Goal: Task Accomplishment & Management: Manage account settings

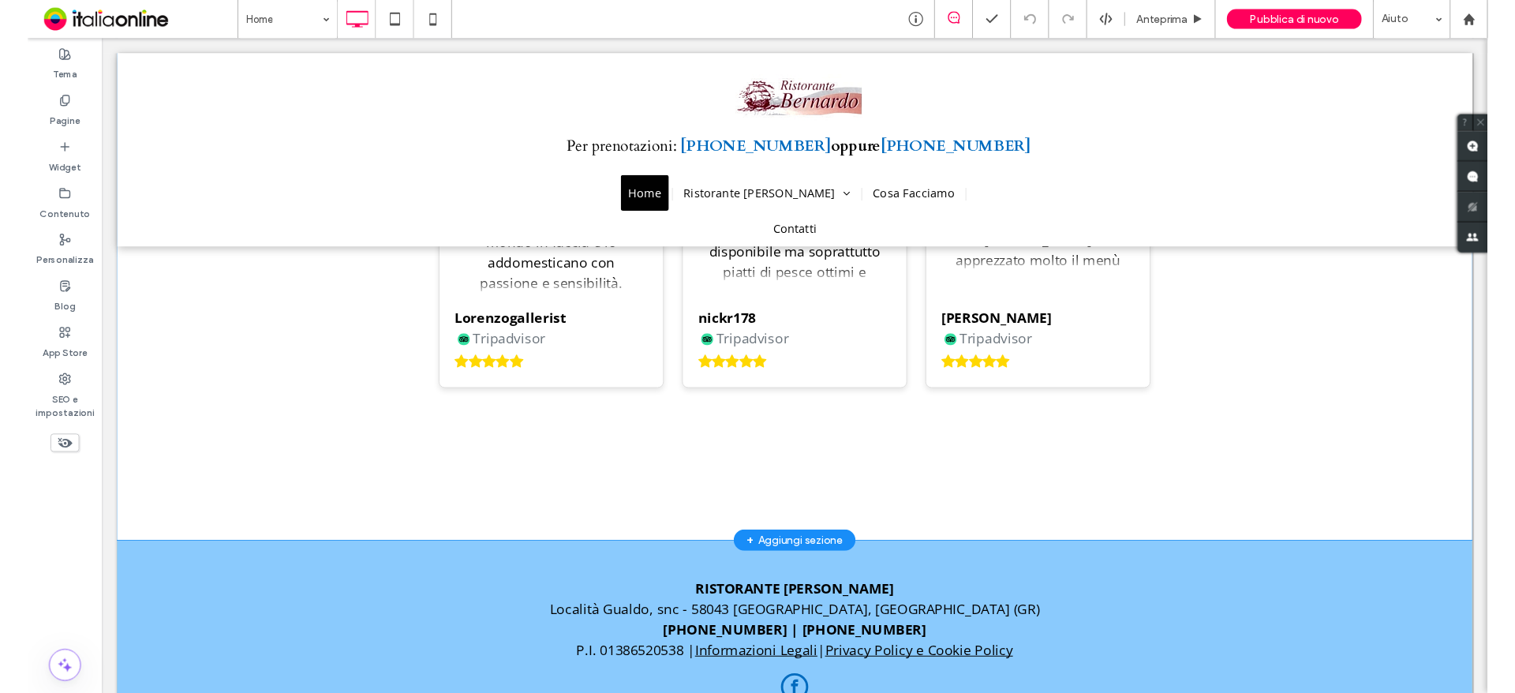
scroll to position [2825, 0]
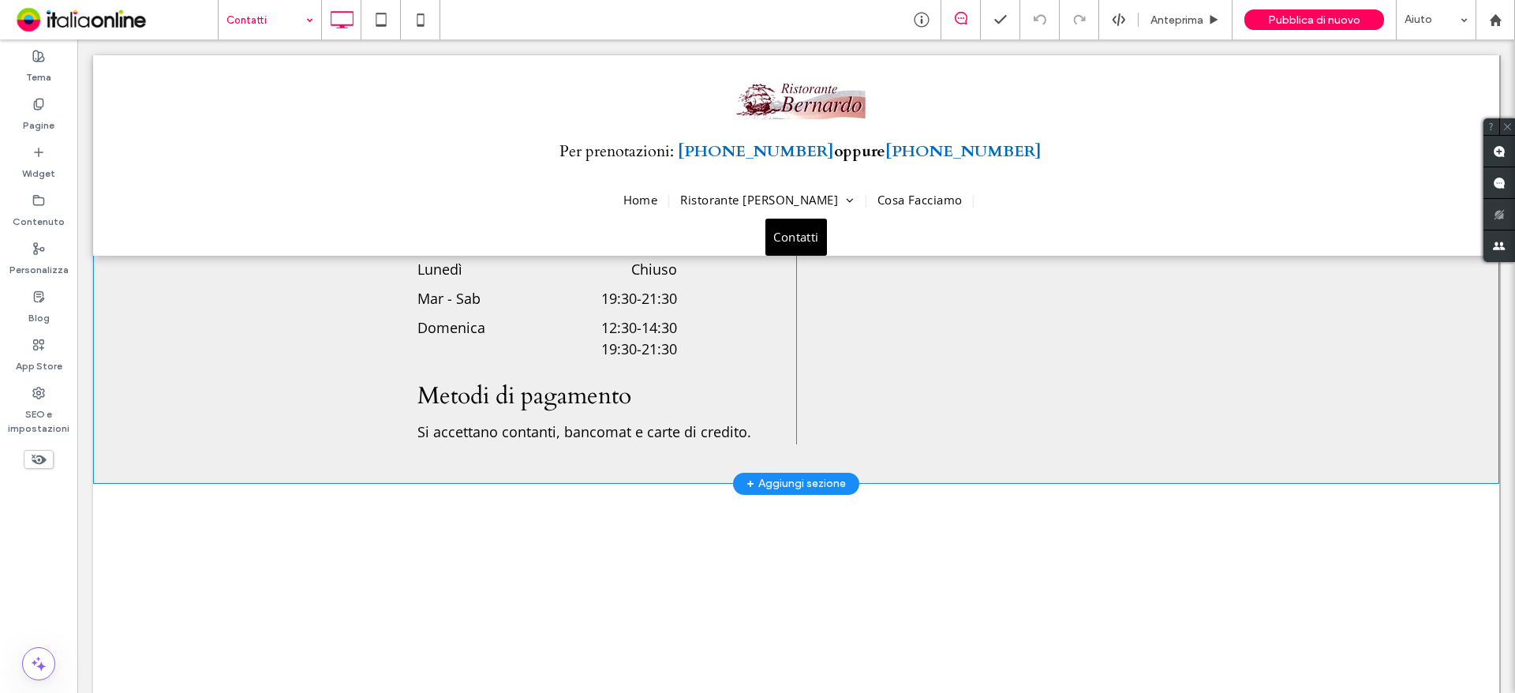
scroll to position [789, 0]
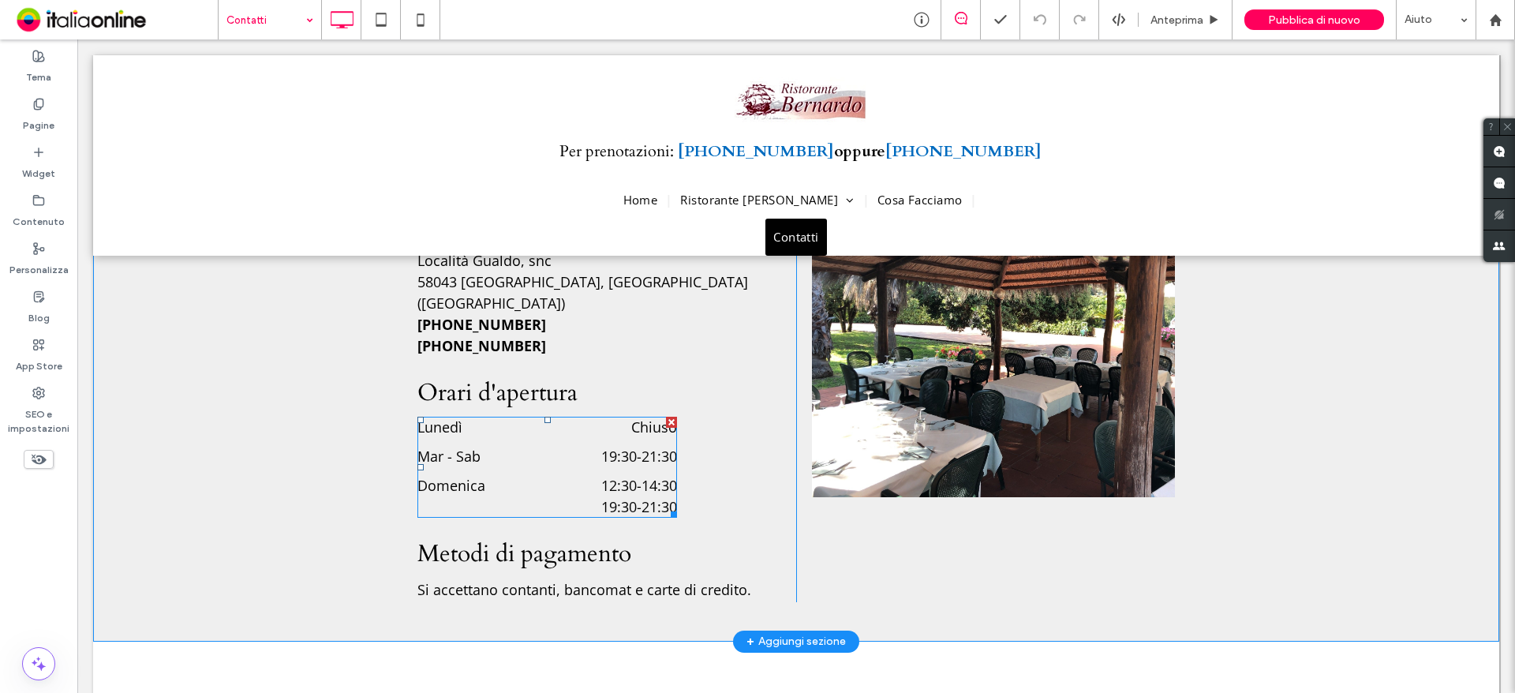
click at [643, 447] on div "Mar - Sab 19:30 - 21:30" at bounding box center [548, 460] width 260 height 29
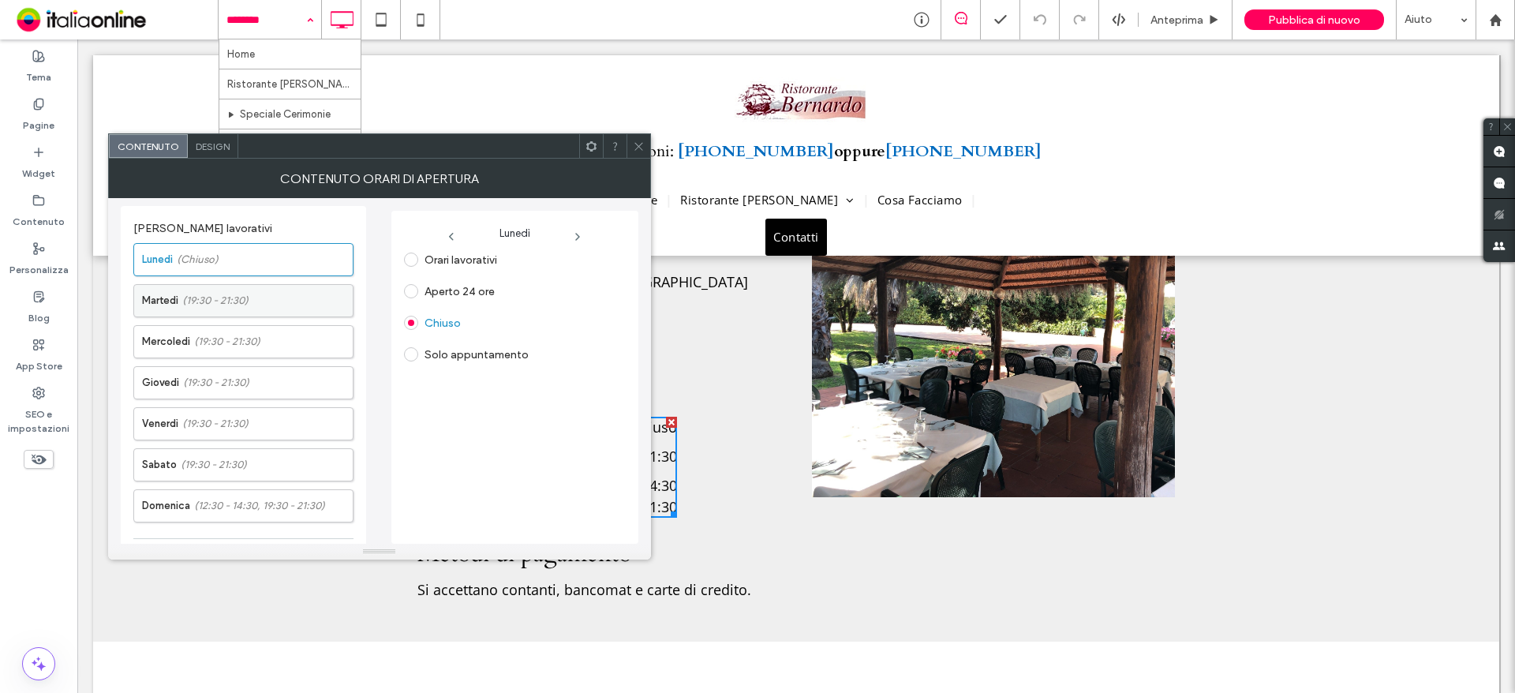
click at [267, 294] on label "[DATE] (19:30 - 21:30)" at bounding box center [247, 301] width 211 height 32
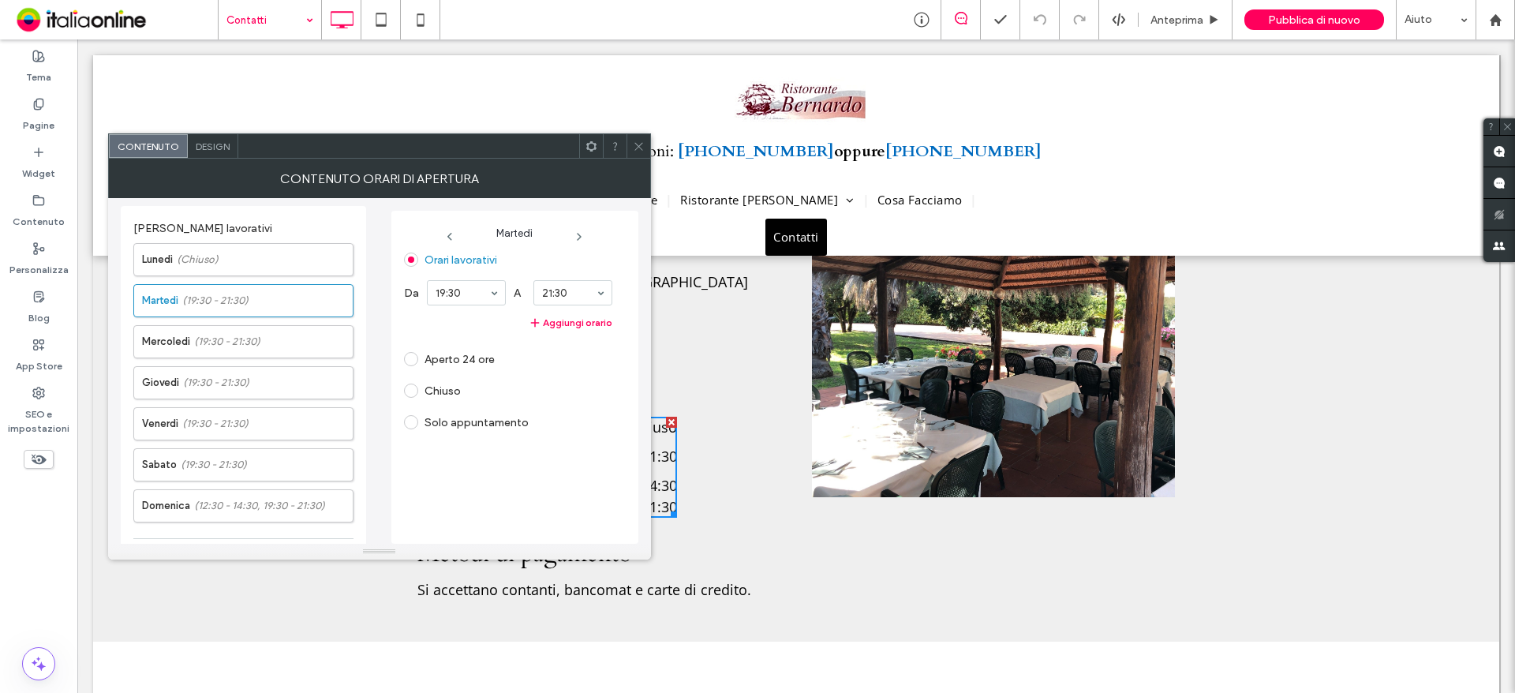
click at [439, 388] on label "Chiuso" at bounding box center [443, 390] width 36 height 13
click at [211, 346] on span "(19:30 - 21:30)" at bounding box center [227, 342] width 66 height 16
click at [435, 388] on label "Chiuso" at bounding box center [443, 390] width 36 height 13
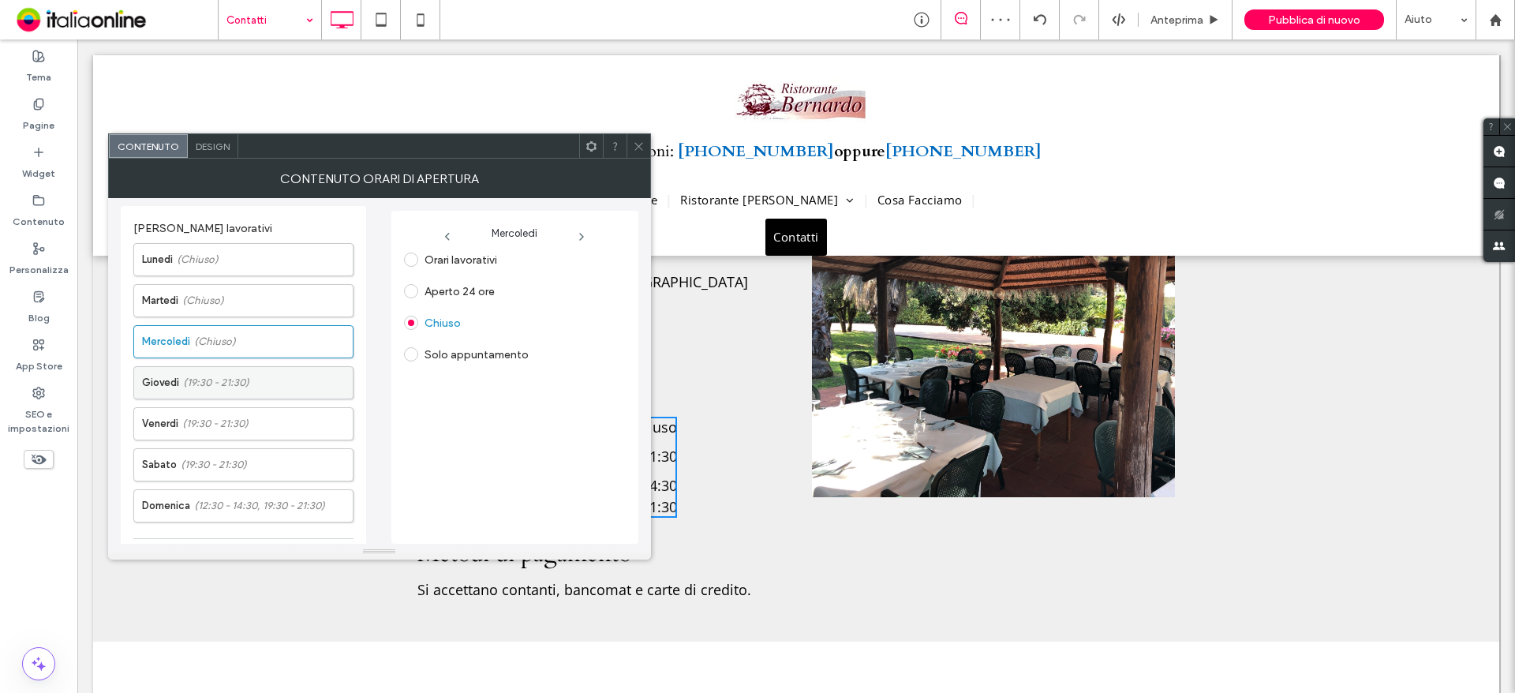
click at [230, 387] on span "(19:30 - 21:30)" at bounding box center [216, 383] width 66 height 16
click at [417, 391] on span at bounding box center [411, 391] width 14 height 14
click at [223, 425] on span "(19:30 - 21:30)" at bounding box center [215, 424] width 66 height 16
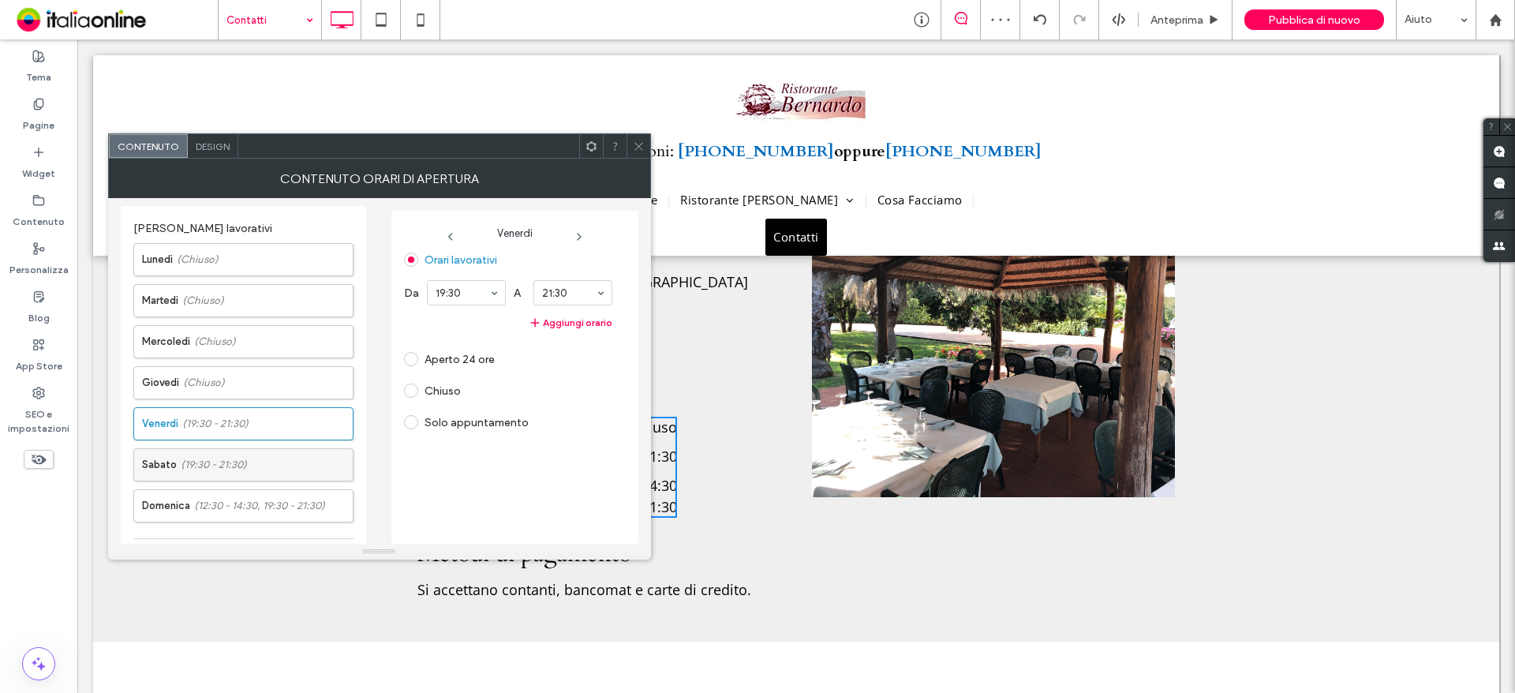
click at [213, 455] on label "[DATE] (19:30 - 21:30)" at bounding box center [247, 465] width 211 height 32
click at [560, 321] on button "Aggiungi orario" at bounding box center [508, 322] width 208 height 19
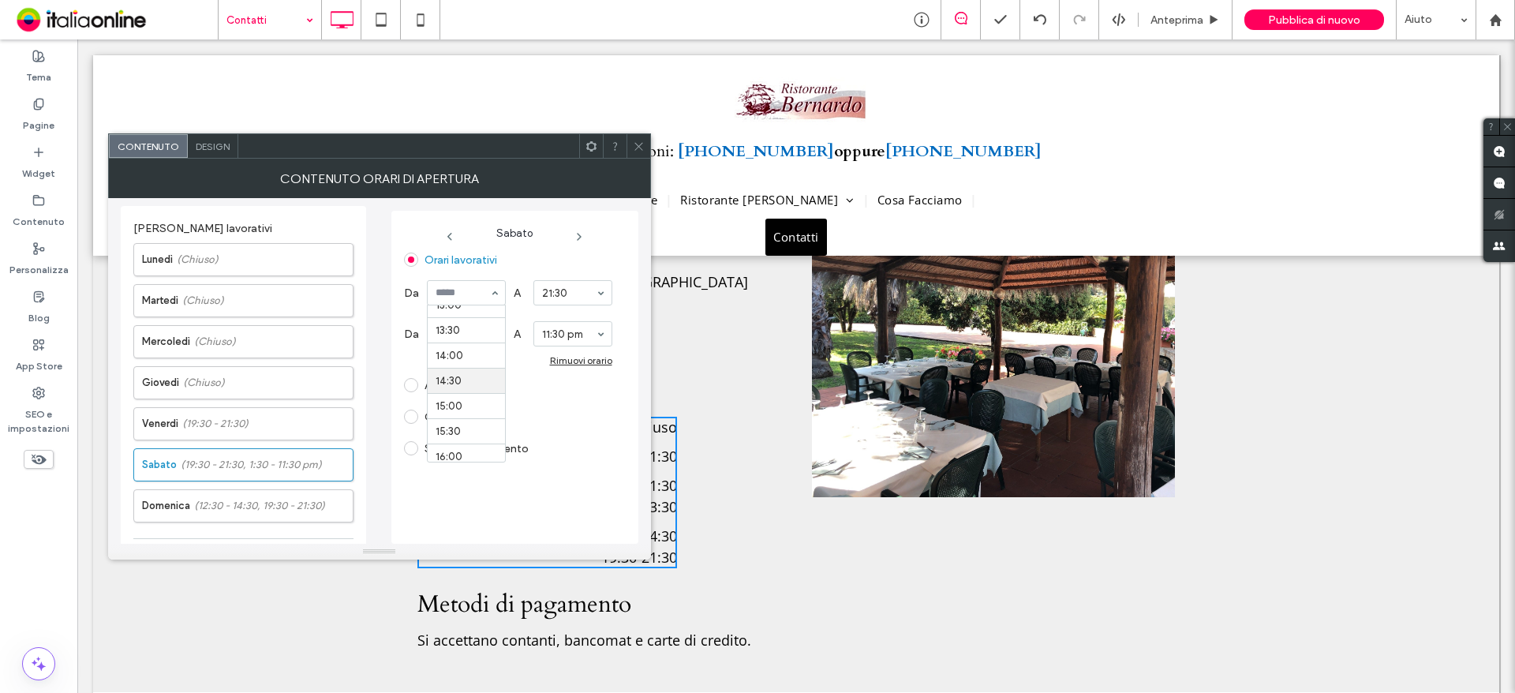
scroll to position [511, 0]
drag, startPoint x: 458, startPoint y: 432, endPoint x: 479, endPoint y: 411, distance: 29.6
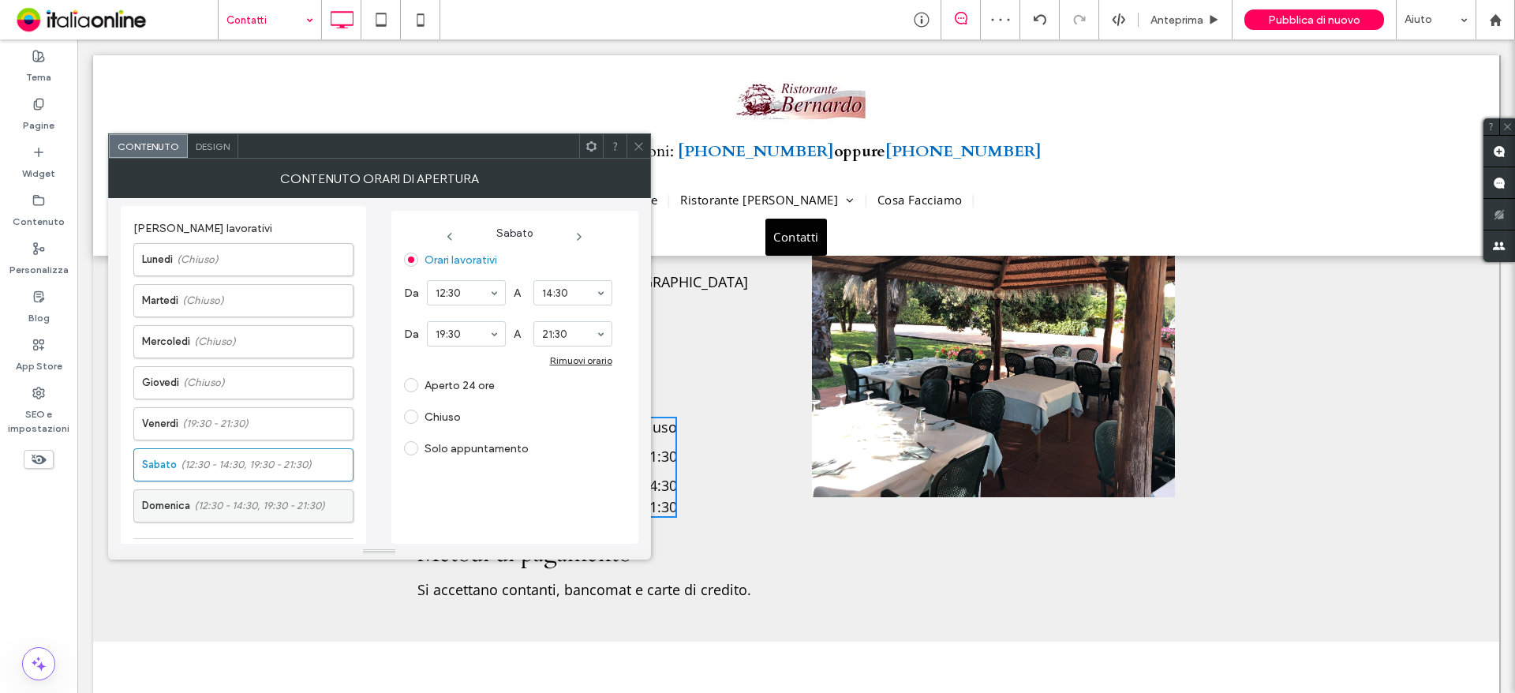
click at [264, 494] on label "[DATE] (12:30 - 14:30, 19:30 - 21:30)" at bounding box center [247, 506] width 211 height 32
click at [586, 361] on div "Rimuovi orario" at bounding box center [581, 360] width 62 height 12
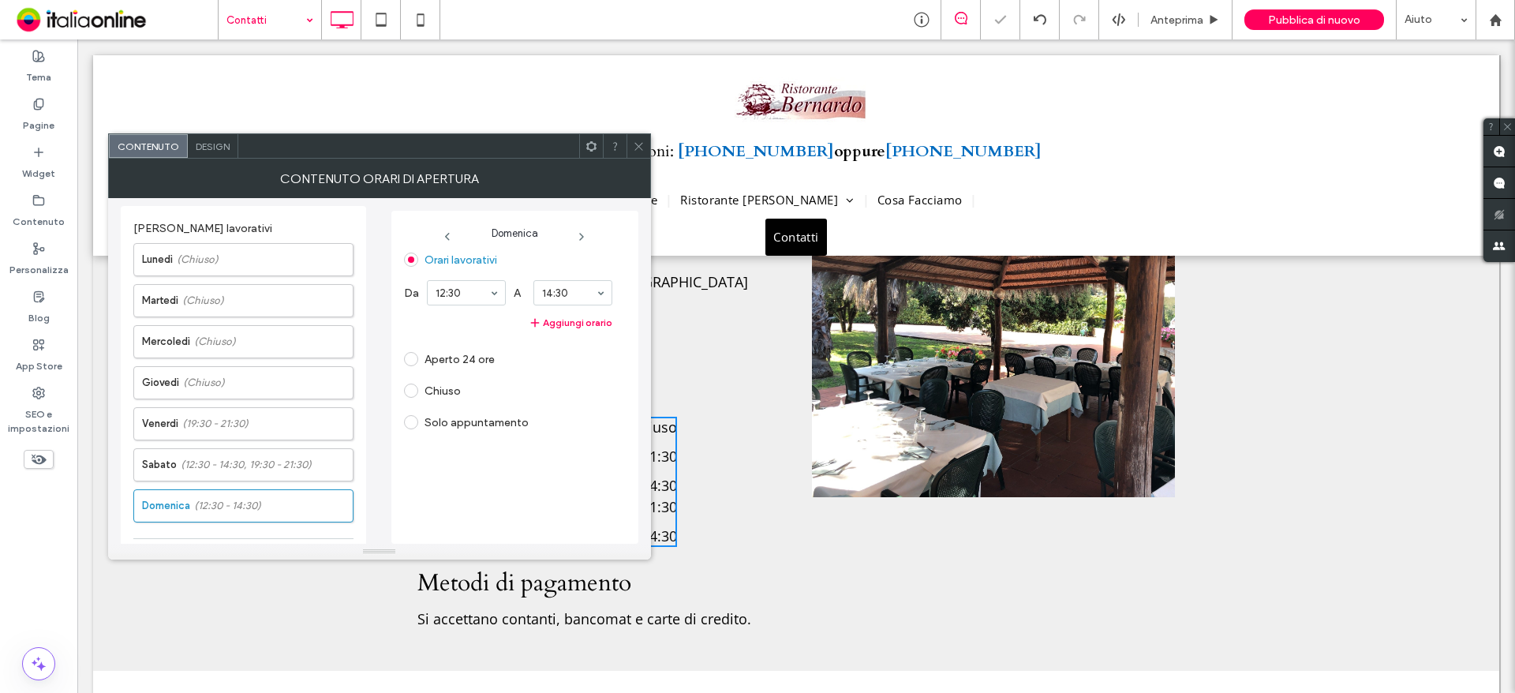
click at [636, 144] on icon at bounding box center [639, 146] width 12 height 12
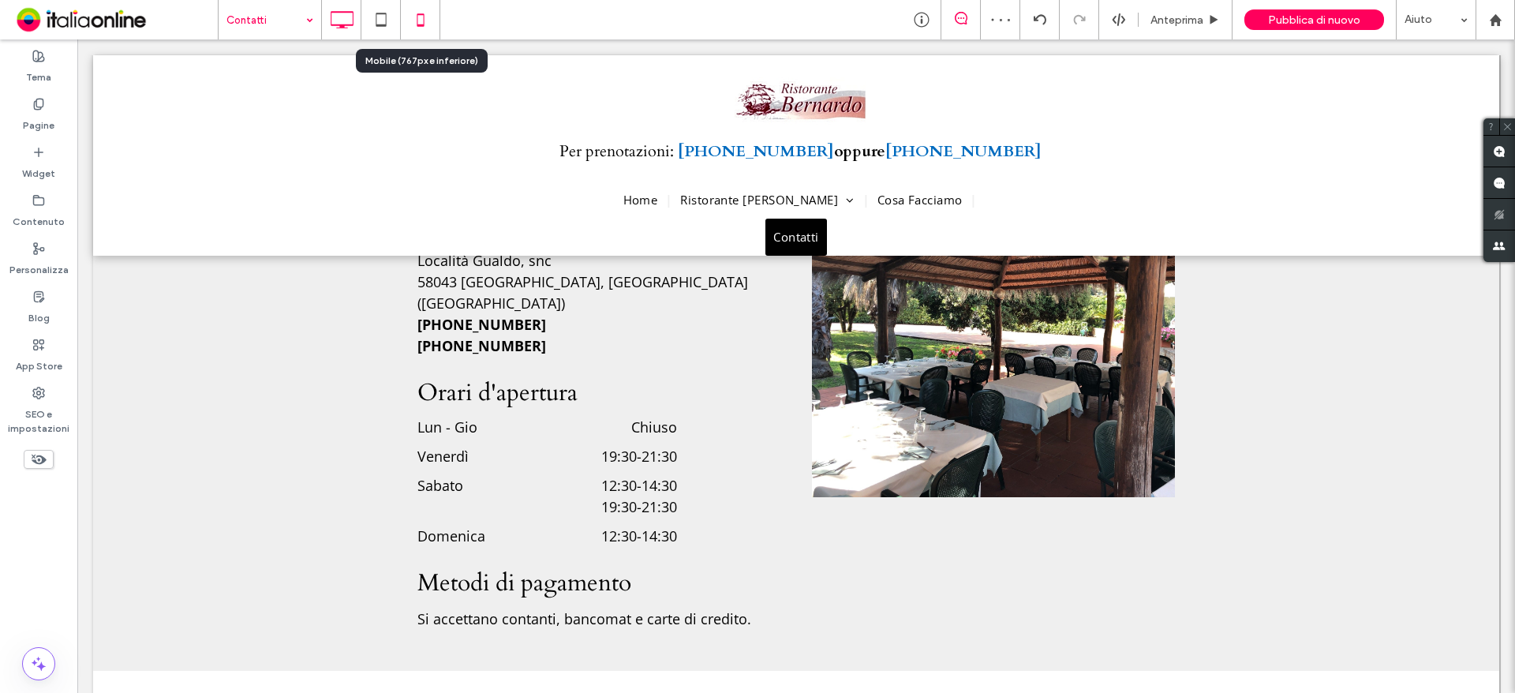
click at [421, 27] on icon at bounding box center [421, 20] width 32 height 32
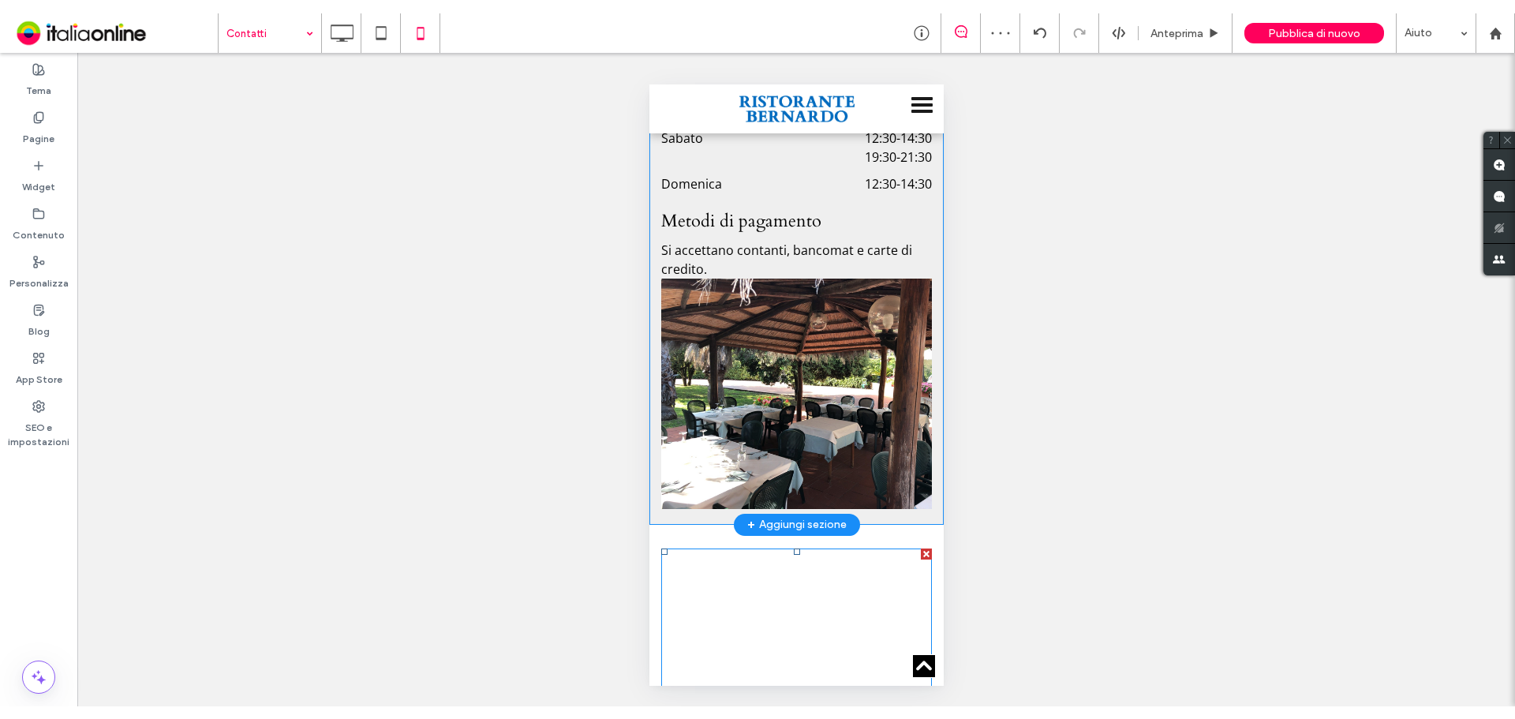
scroll to position [710, 0]
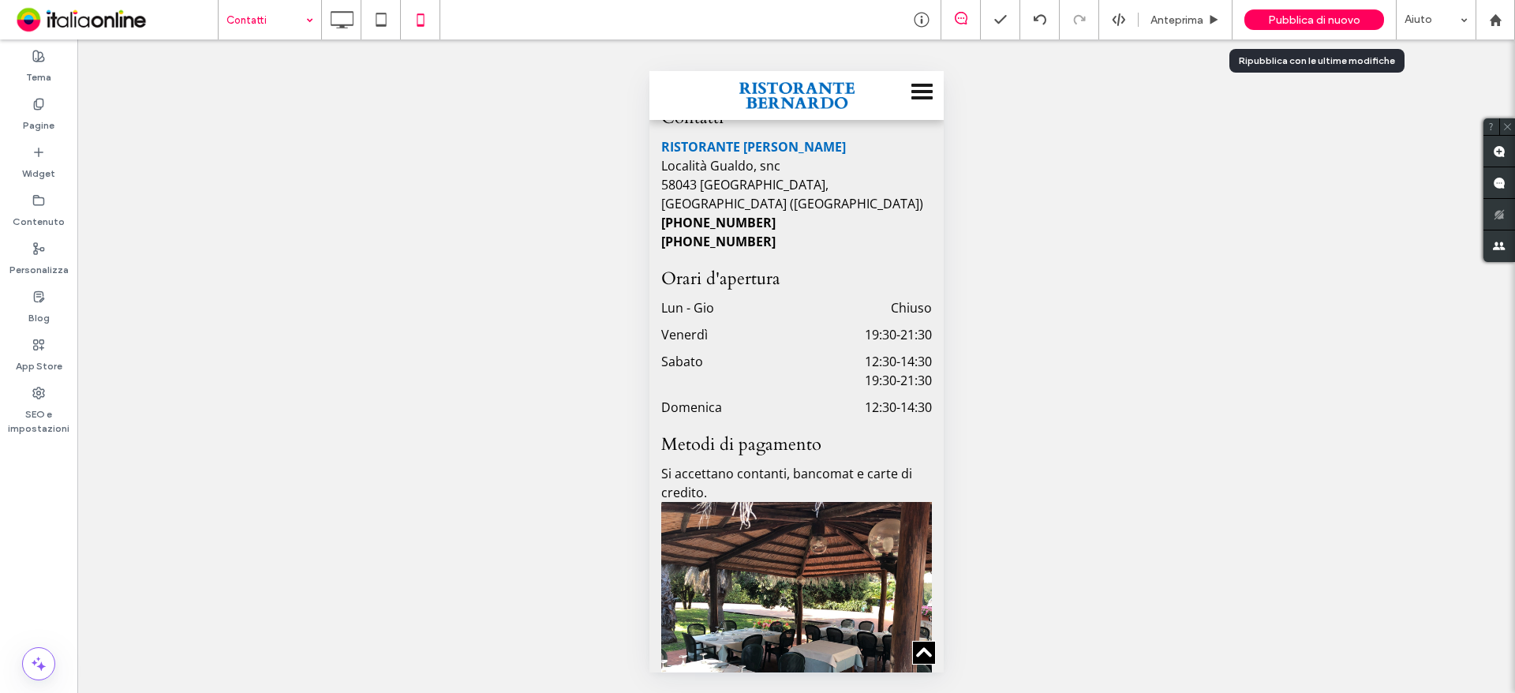
click at [1292, 21] on span "Pubblica di nuovo" at bounding box center [1314, 19] width 92 height 13
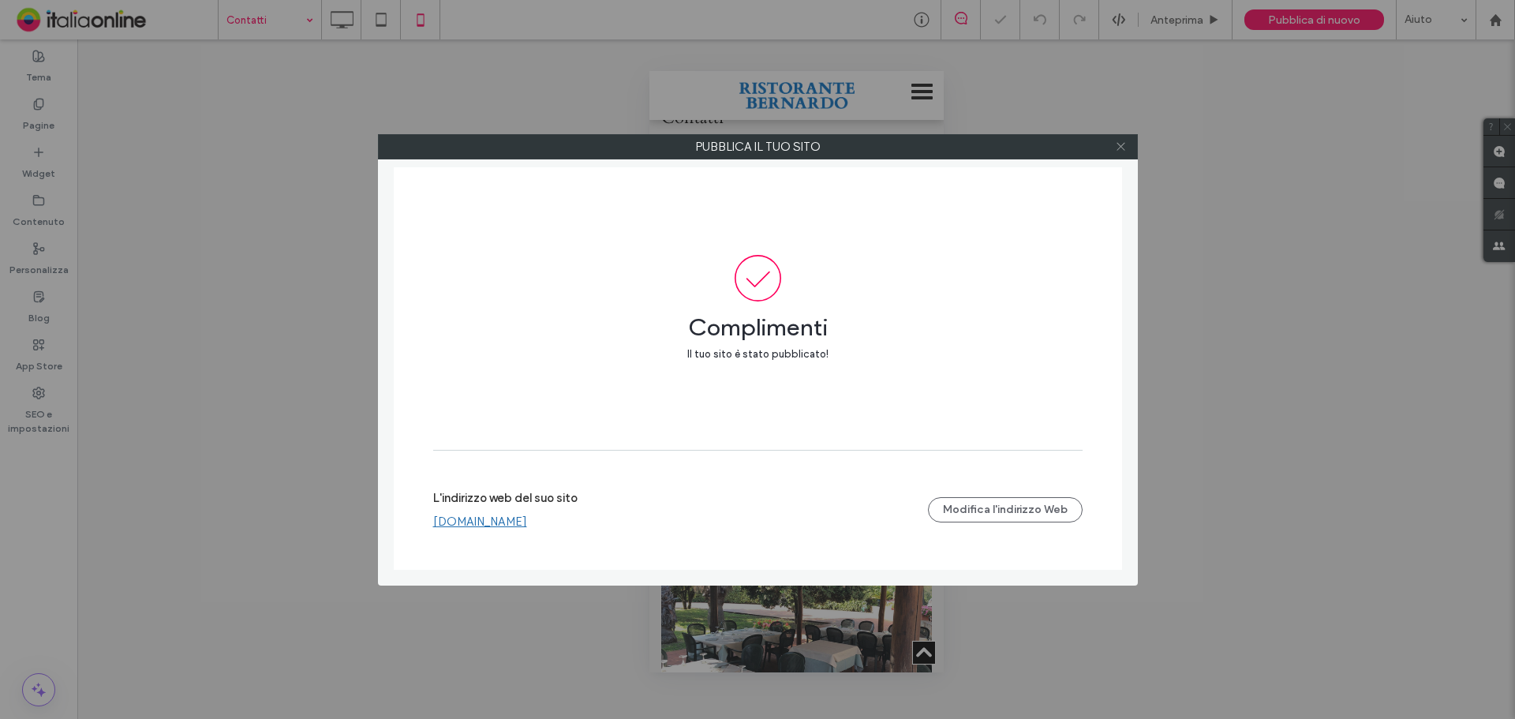
click at [1124, 142] on icon at bounding box center [1121, 146] width 12 height 12
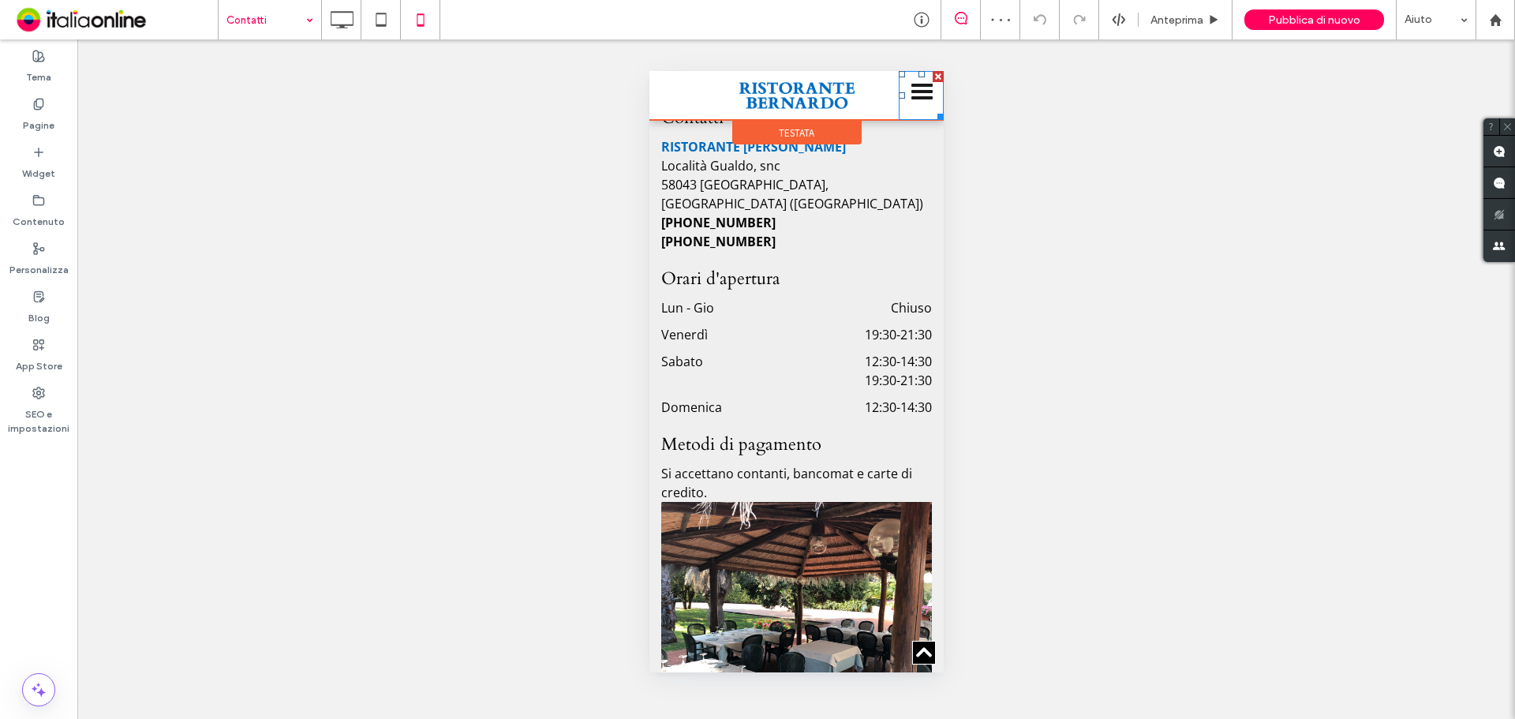
click at [911, 90] on div at bounding box center [921, 91] width 21 height 3
